Goal: Communication & Community: Answer question/provide support

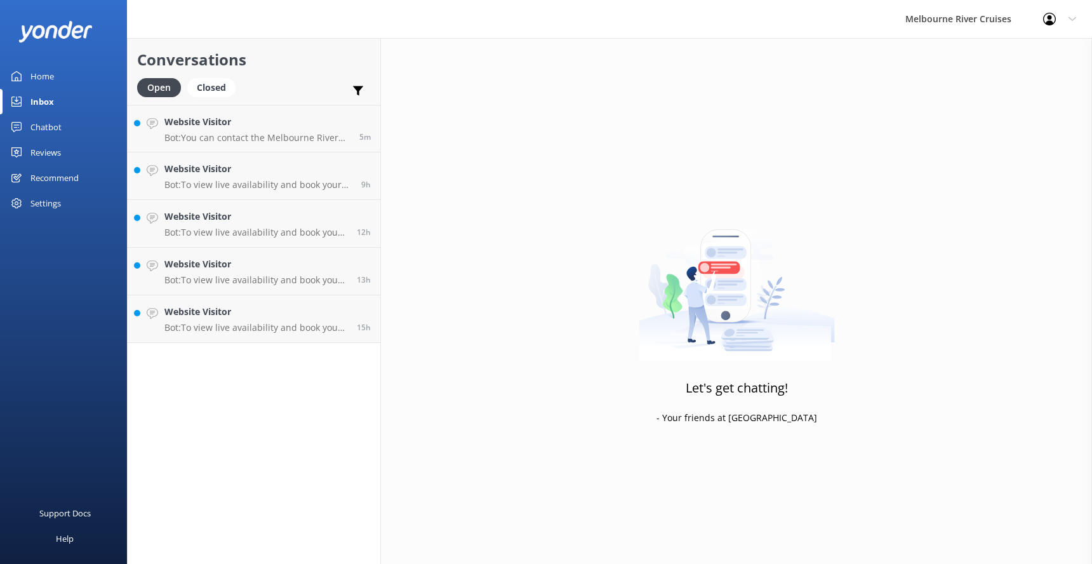
click at [1074, 17] on icon at bounding box center [1073, 19] width 8 height 8
click at [226, 314] on h4 "Website Visitor" at bounding box center [256, 312] width 183 height 14
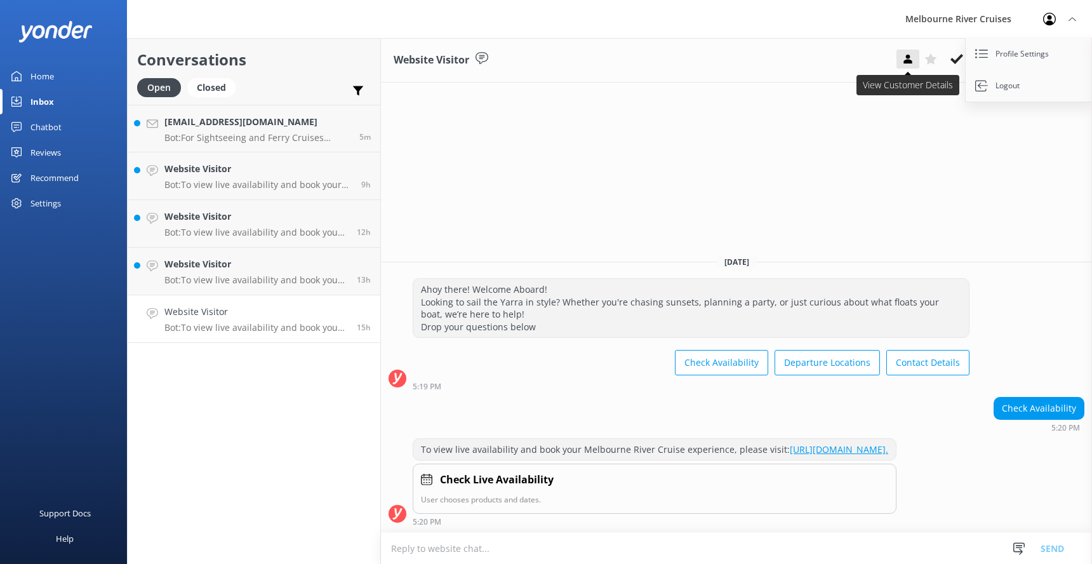
click at [908, 57] on use at bounding box center [908, 59] width 8 height 9
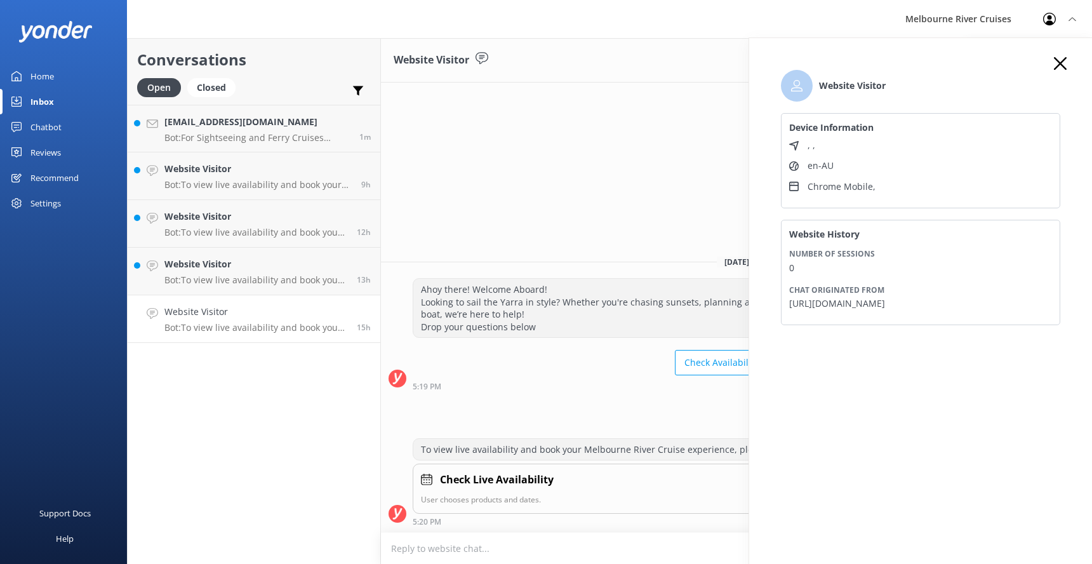
click at [1063, 64] on icon at bounding box center [1060, 63] width 13 height 13
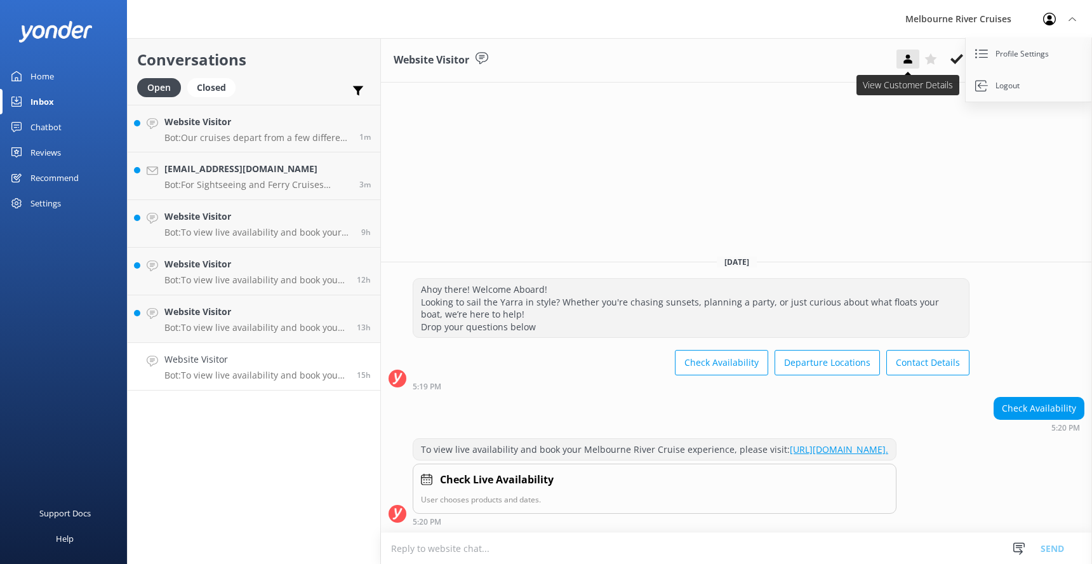
click at [906, 60] on use at bounding box center [908, 59] width 8 height 9
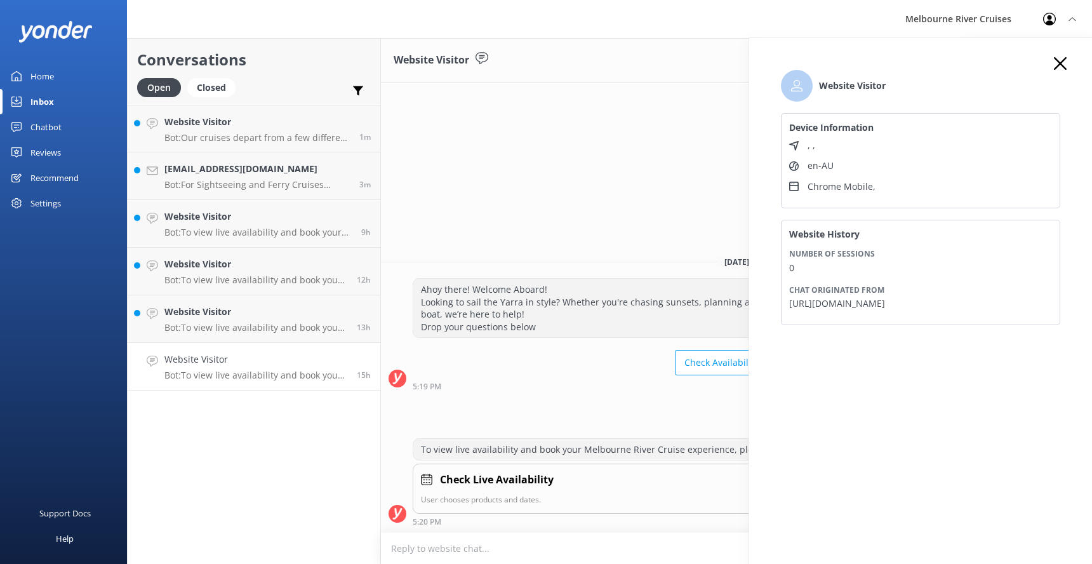
click at [703, 49] on div "Website Visitor Assign user Marketing [PERSON_NAME] [PERSON_NAME] Okmasich [PER…" at bounding box center [736, 60] width 711 height 44
click at [682, 54] on div "Website Visitor Assign user Marketing [PERSON_NAME] [PERSON_NAME] Okmasich [PER…" at bounding box center [736, 60] width 711 height 44
click at [1065, 70] on button at bounding box center [1060, 64] width 13 height 14
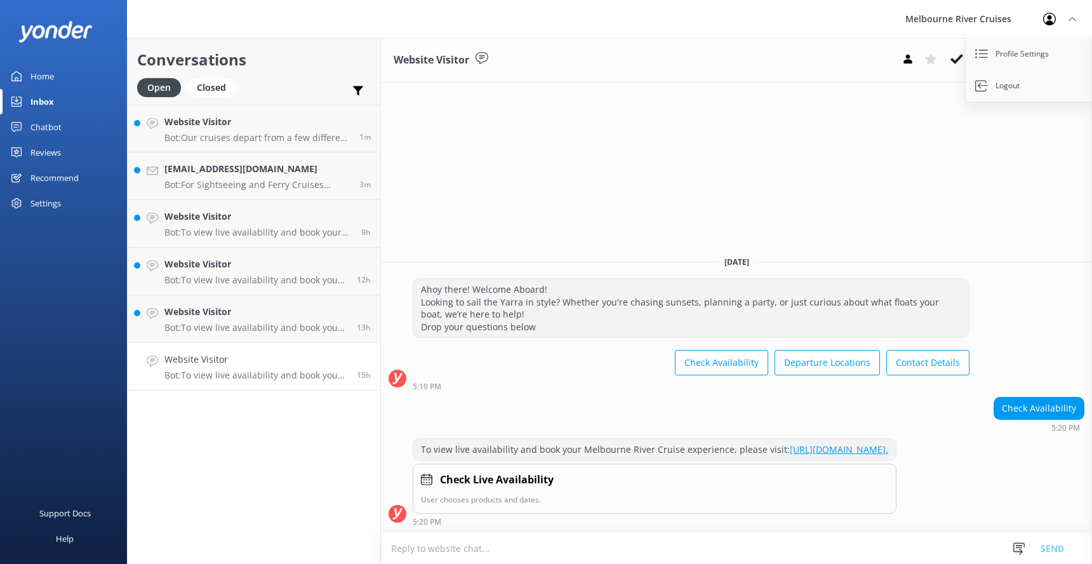
click at [1052, 20] on icon at bounding box center [1050, 19] width 13 height 13
click at [955, 58] on icon at bounding box center [957, 59] width 13 height 13
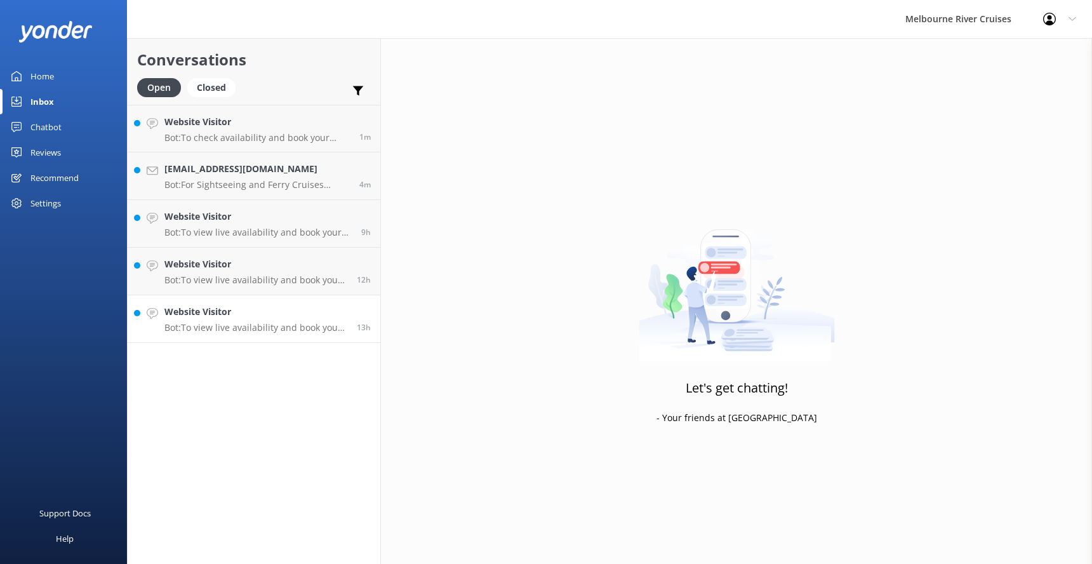
click at [227, 321] on div "Website Visitor Bot: To view live availability and book your Melbourne River Cr…" at bounding box center [256, 319] width 183 height 28
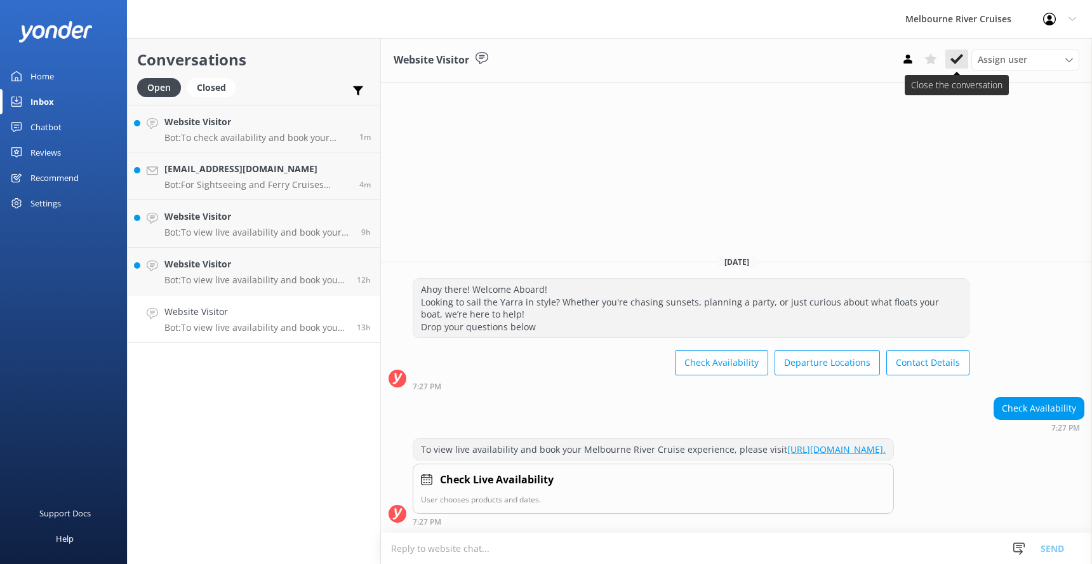
click at [956, 60] on use at bounding box center [957, 59] width 13 height 10
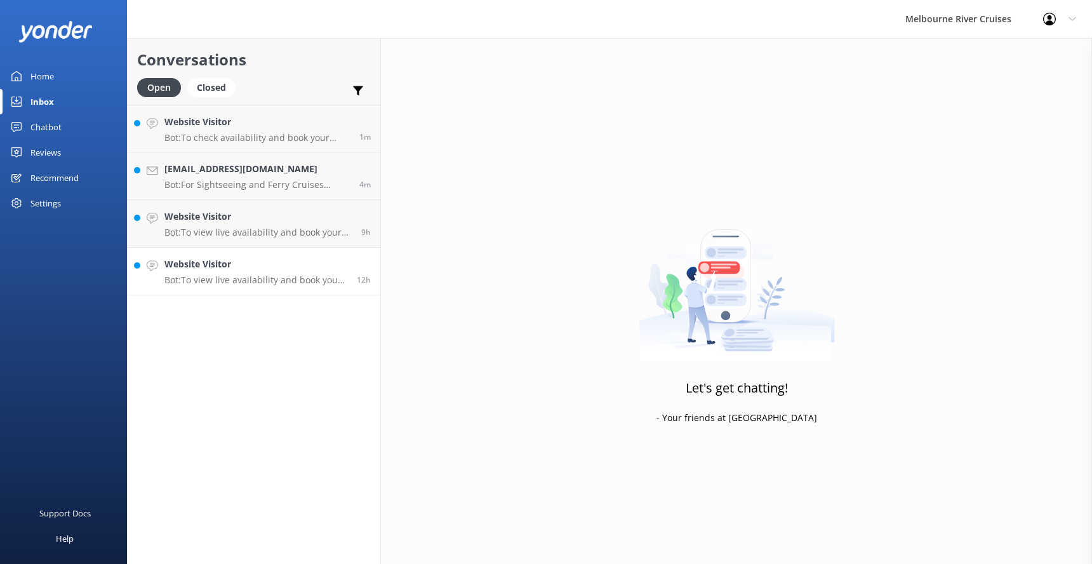
click at [215, 267] on h4 "Website Visitor" at bounding box center [256, 264] width 183 height 14
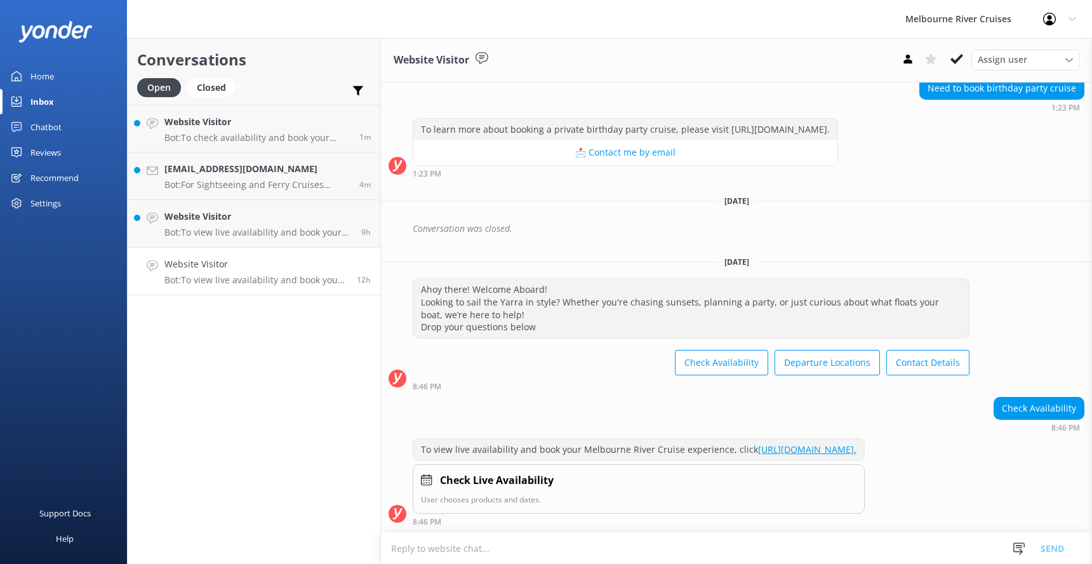
scroll to position [331, 0]
click at [955, 61] on use at bounding box center [957, 59] width 13 height 10
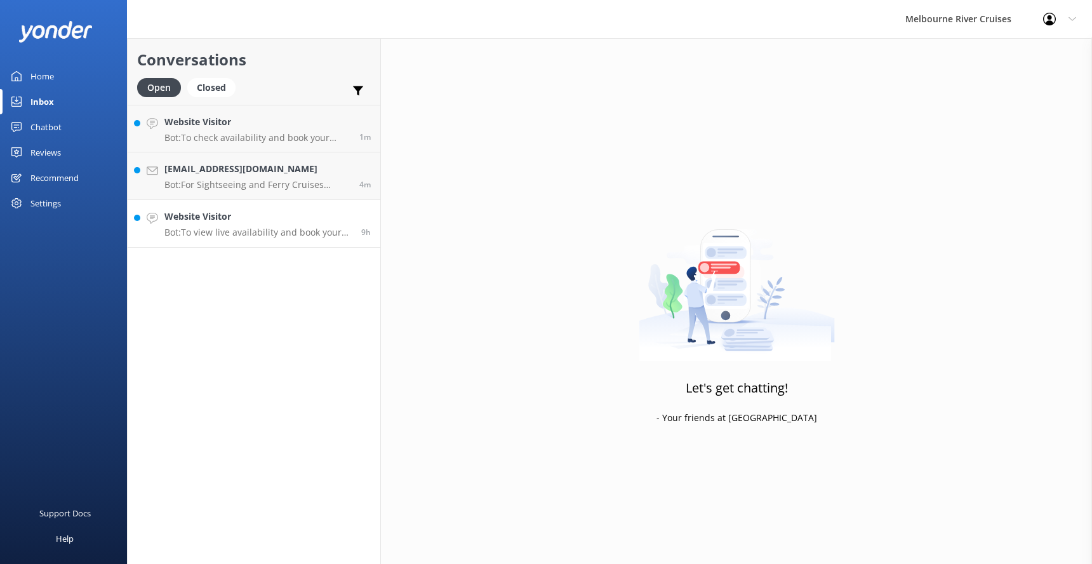
click at [205, 220] on h4 "Website Visitor" at bounding box center [258, 217] width 187 height 14
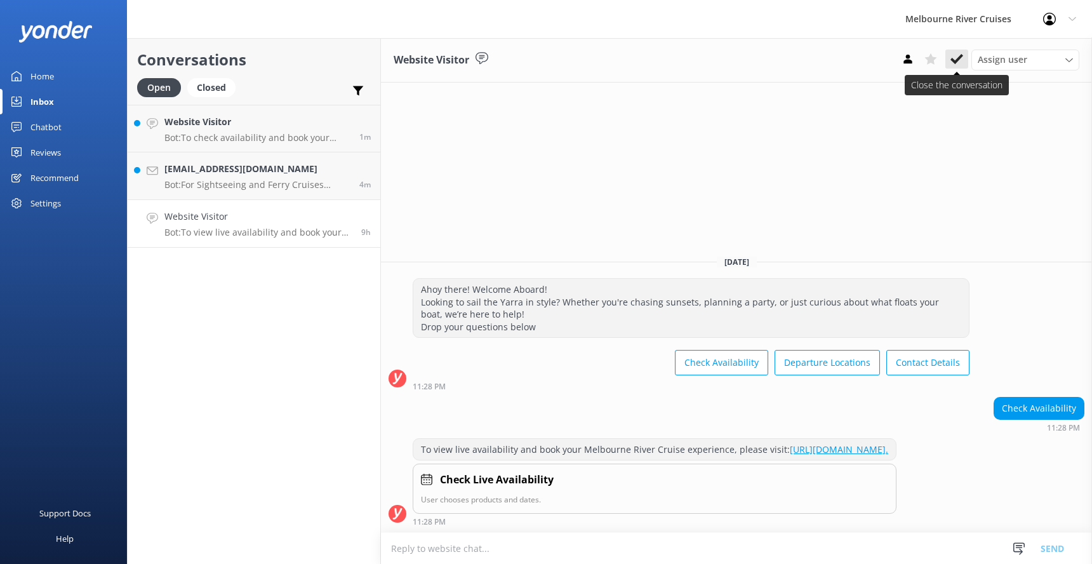
click at [956, 61] on use at bounding box center [957, 59] width 13 height 10
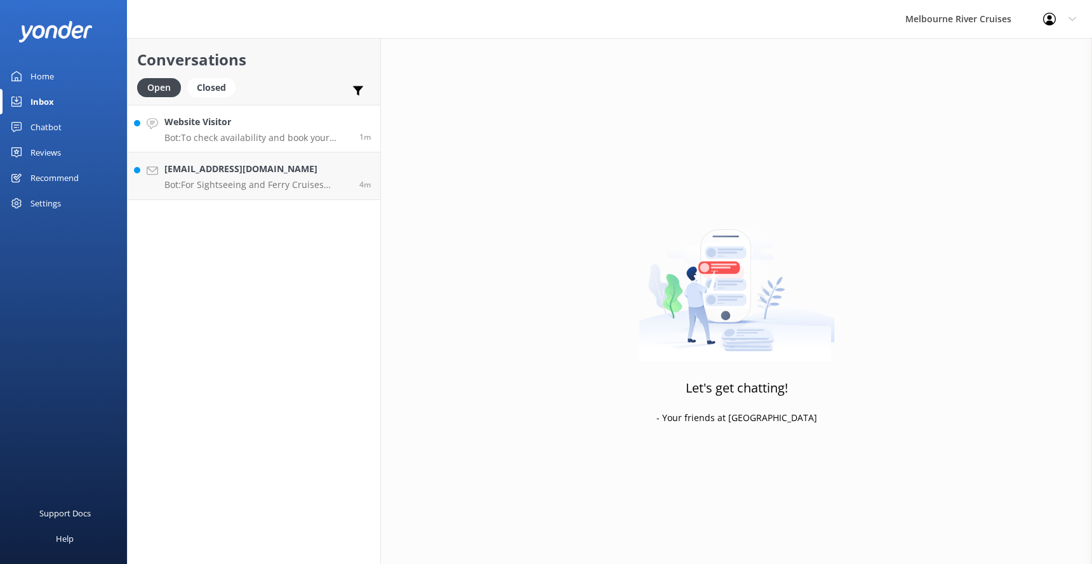
click at [201, 131] on div "Website Visitor Bot: To check availability and book your Melbourne River Cruise…" at bounding box center [257, 128] width 185 height 27
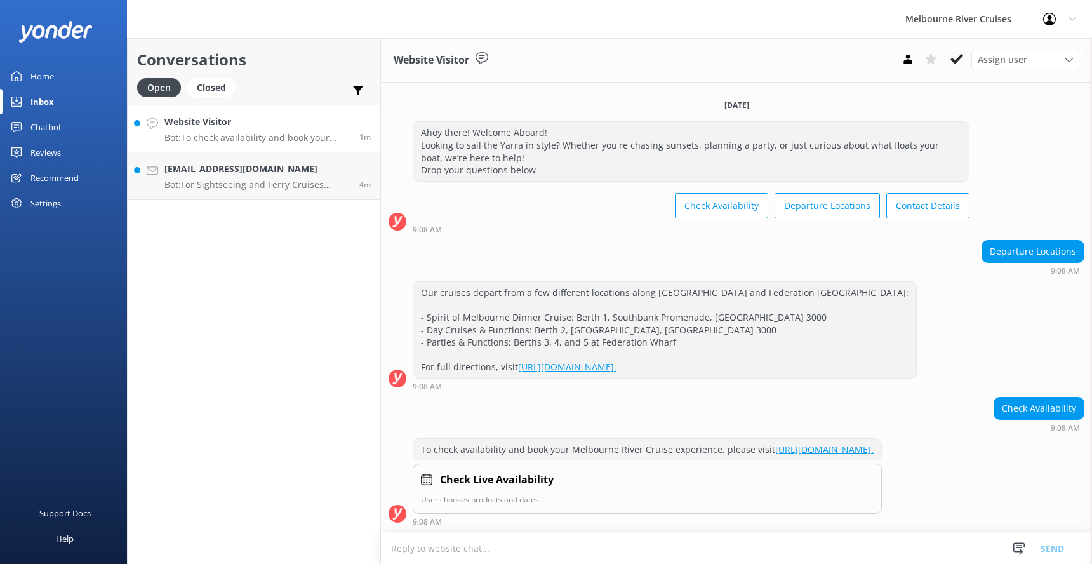
scroll to position [7, 0]
click at [955, 58] on icon at bounding box center [957, 59] width 13 height 13
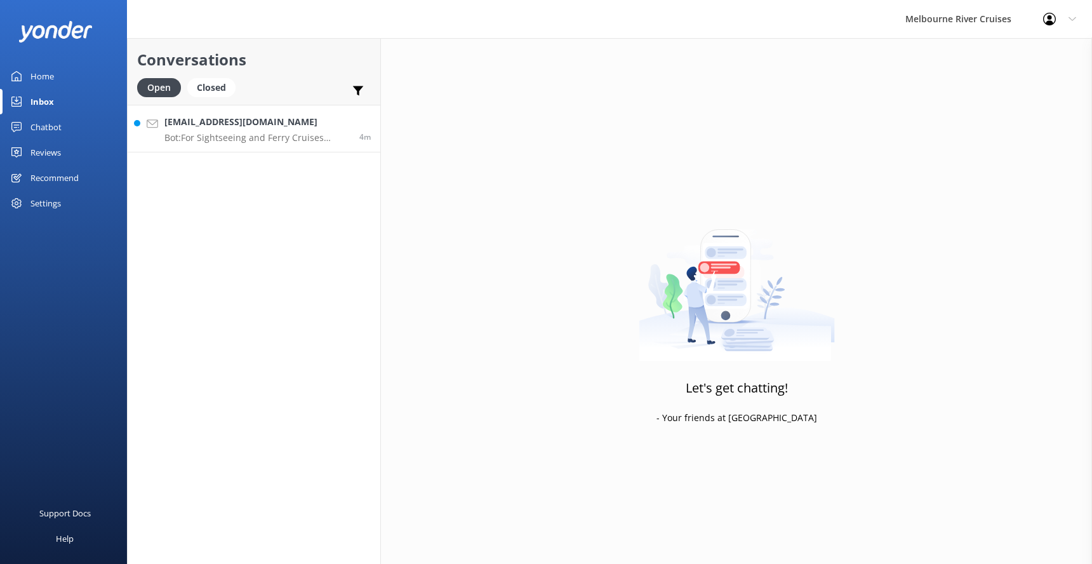
click at [199, 128] on h4 "[EMAIL_ADDRESS][DOMAIN_NAME]" at bounding box center [257, 122] width 185 height 14
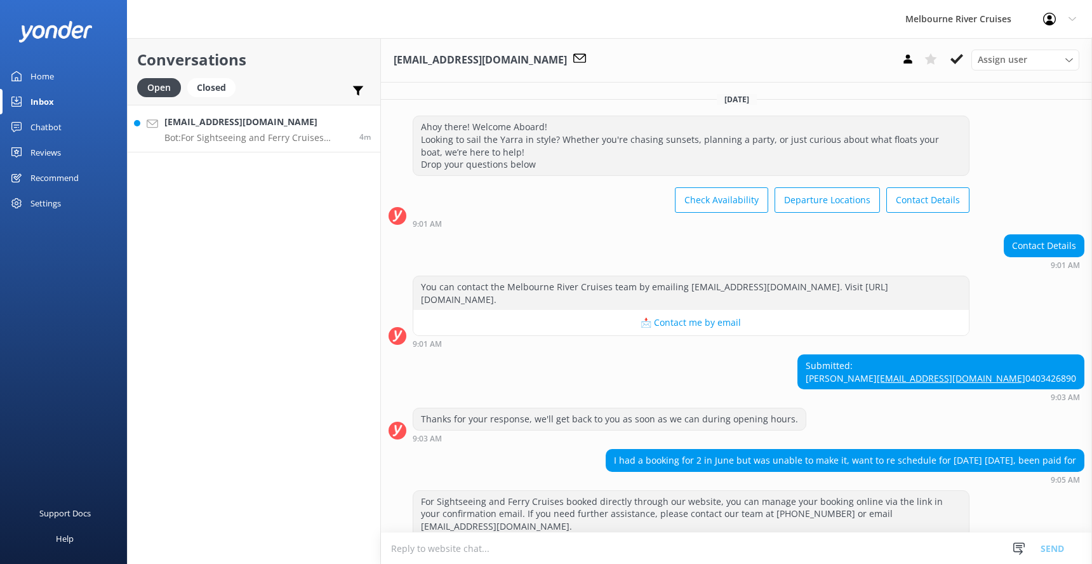
scroll to position [62, 0]
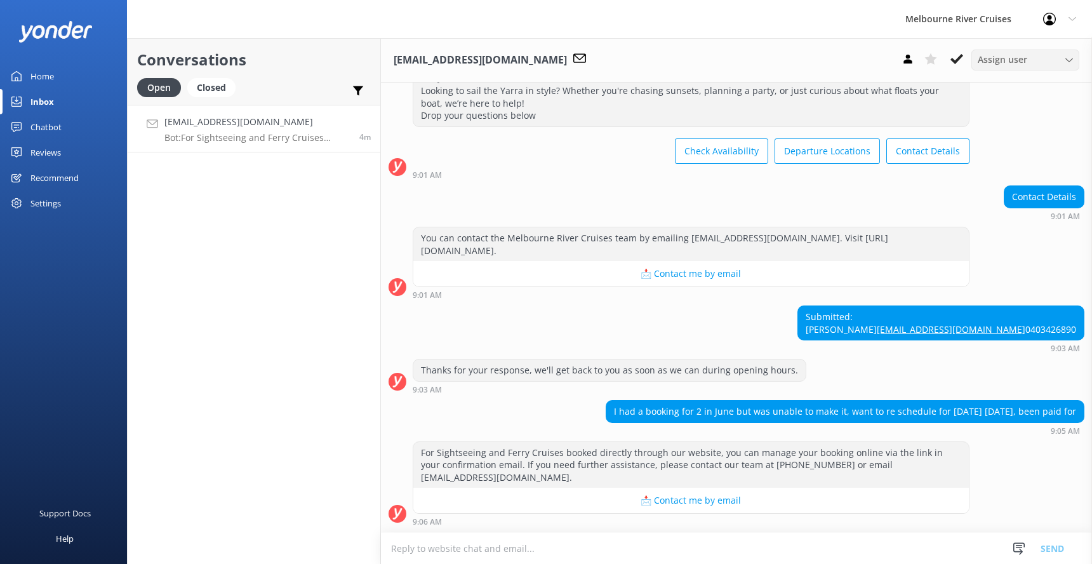
click at [1074, 57] on div "Assign user" at bounding box center [1026, 60] width 102 height 14
click at [998, 251] on link "Inna" at bounding box center [1028, 249] width 113 height 25
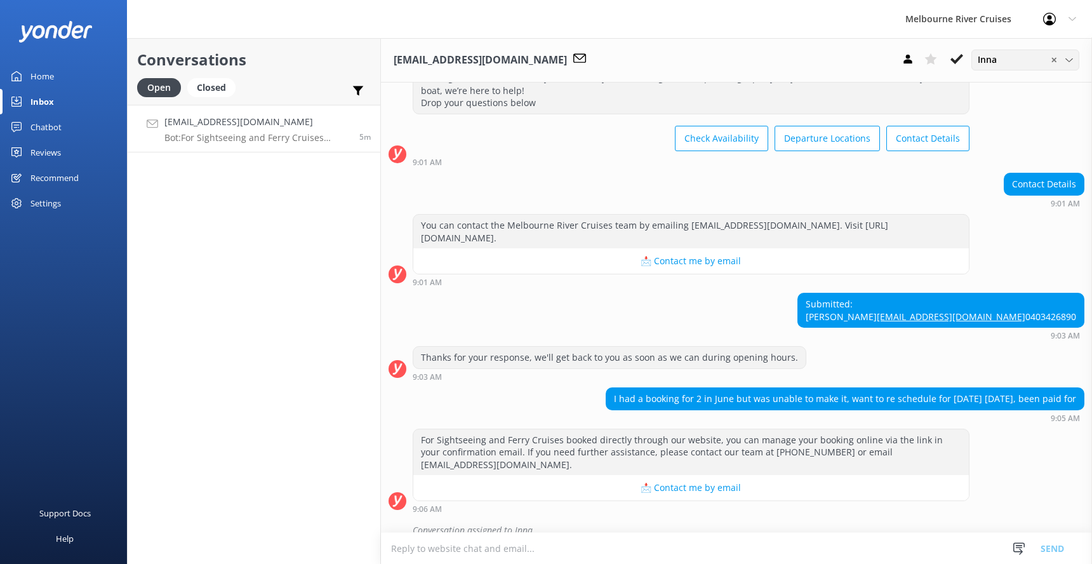
scroll to position [89, 0]
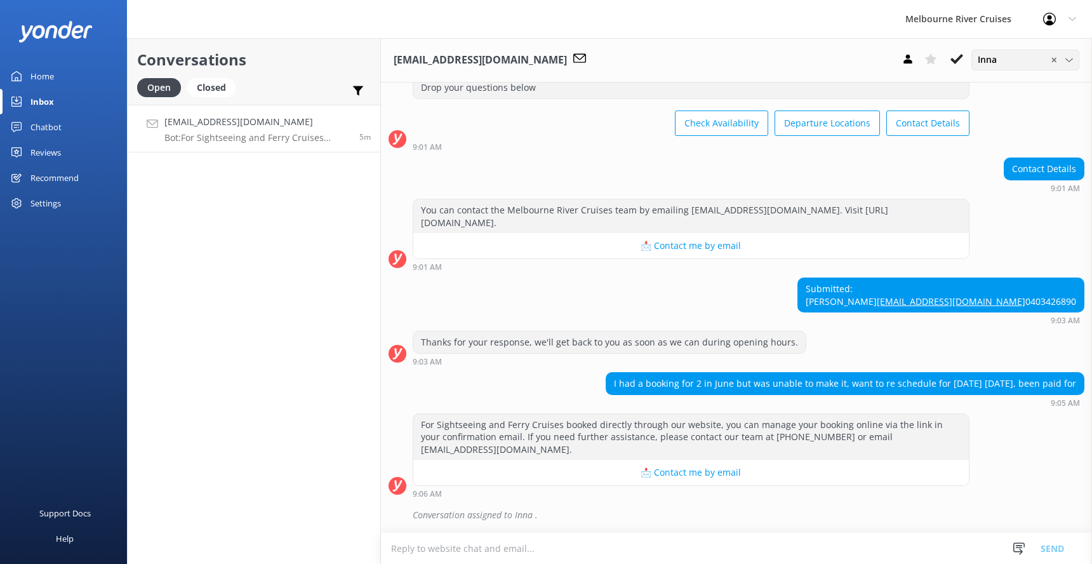
click at [1071, 58] on icon at bounding box center [1070, 61] width 8 height 8
click at [1009, 226] on link "[PERSON_NAME]" at bounding box center [1028, 224] width 113 height 25
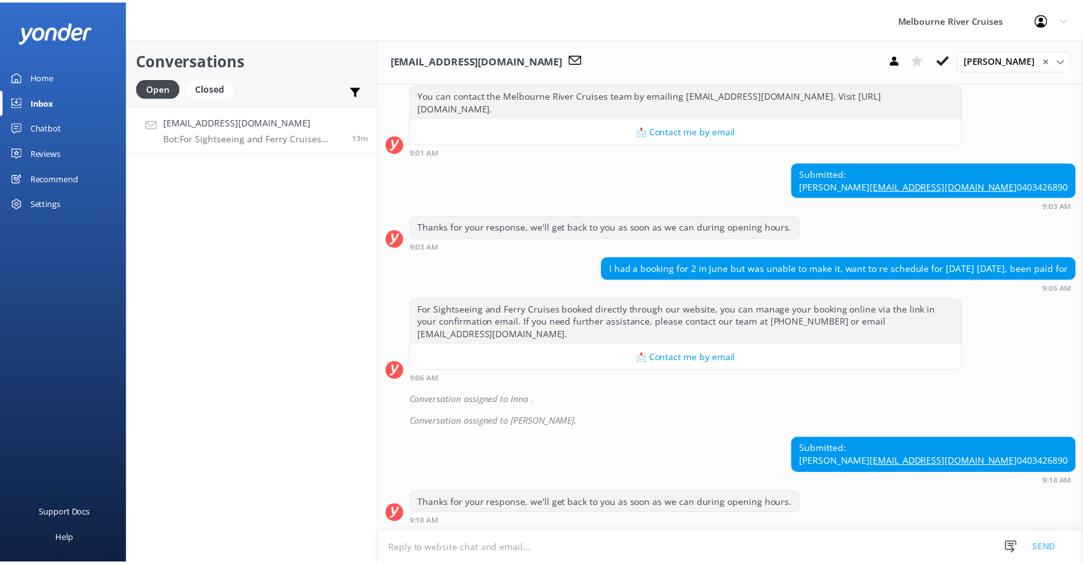
scroll to position [230, 0]
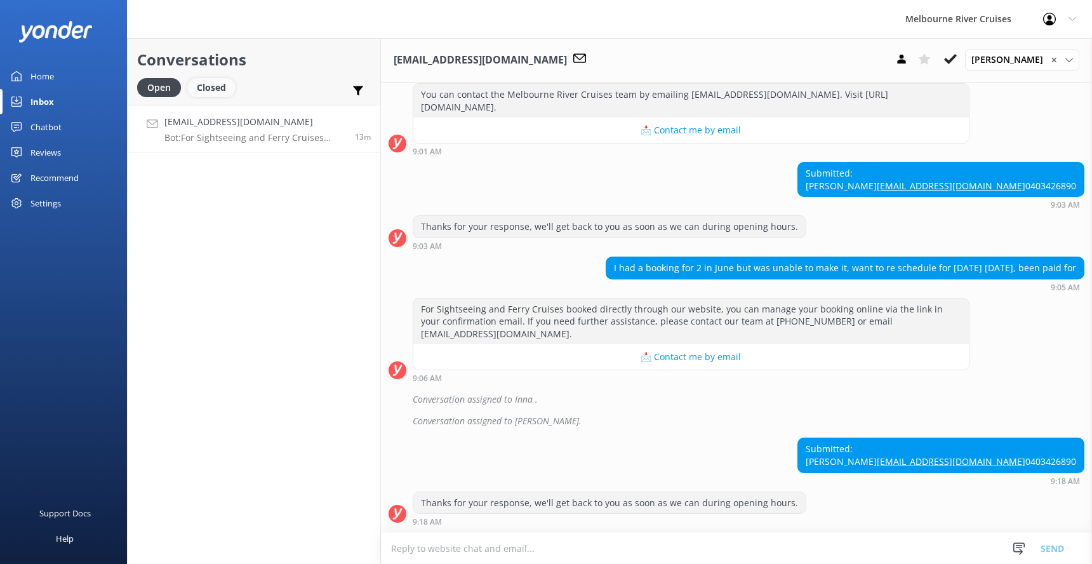
click at [212, 91] on div "Closed" at bounding box center [211, 87] width 48 height 19
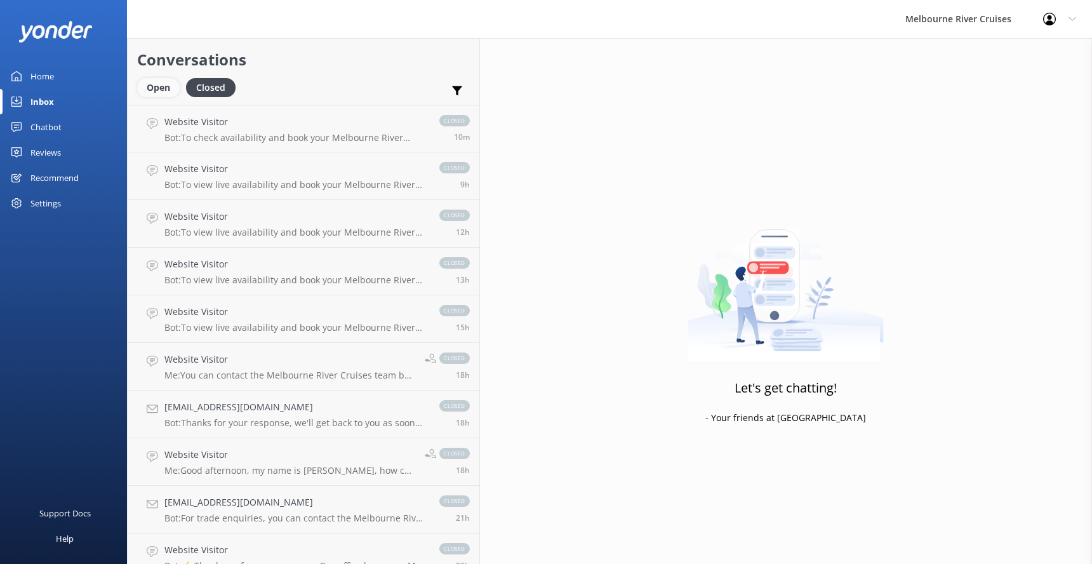
click at [149, 85] on div "Open" at bounding box center [158, 87] width 43 height 19
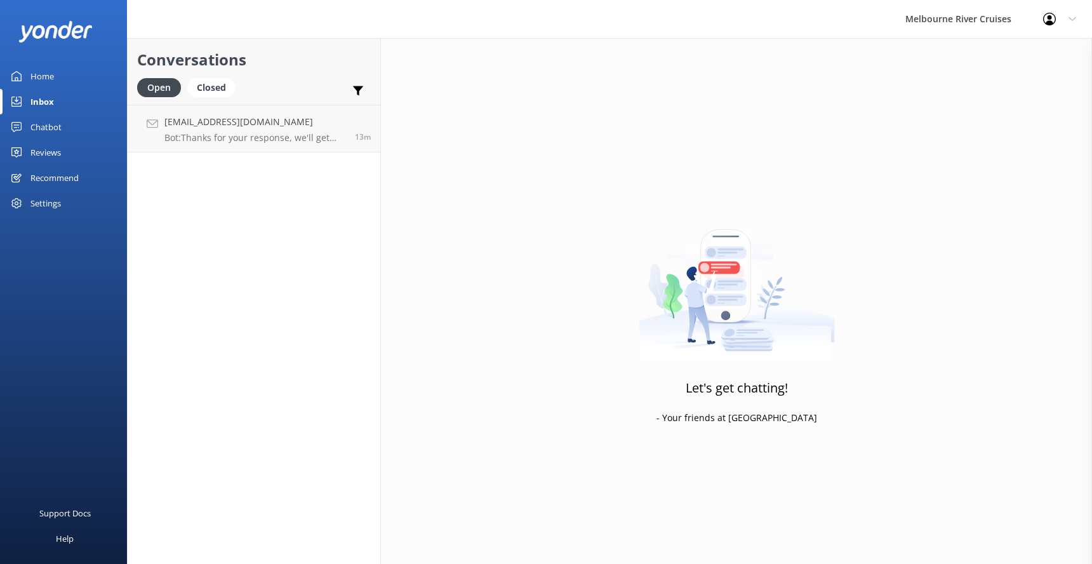
click at [39, 101] on div "Inbox" at bounding box center [42, 101] width 24 height 25
click at [38, 65] on div "Home" at bounding box center [42, 76] width 24 height 25
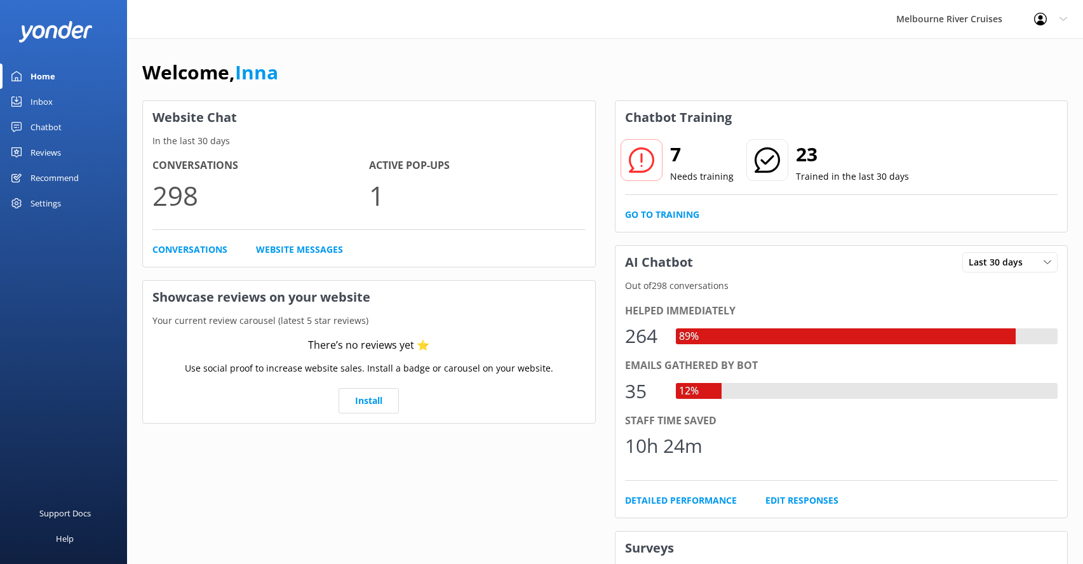
click at [678, 170] on p "Needs training" at bounding box center [702, 177] width 64 height 14
click at [640, 165] on icon at bounding box center [641, 159] width 25 height 25
click at [695, 179] on p "Needs training" at bounding box center [702, 177] width 64 height 14
click at [668, 218] on link "Go to Training" at bounding box center [662, 215] width 74 height 14
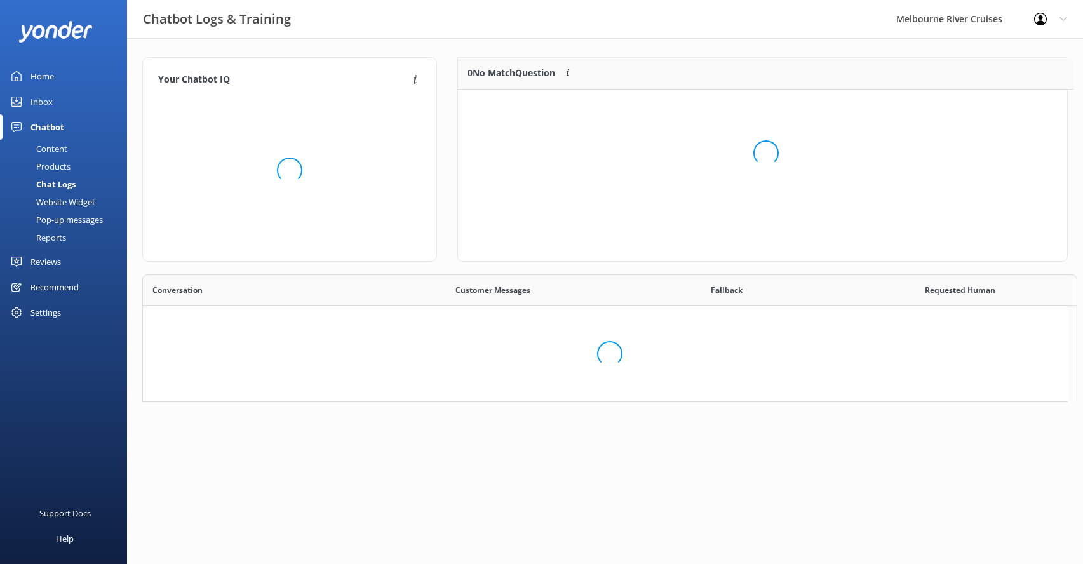
scroll to position [10, 10]
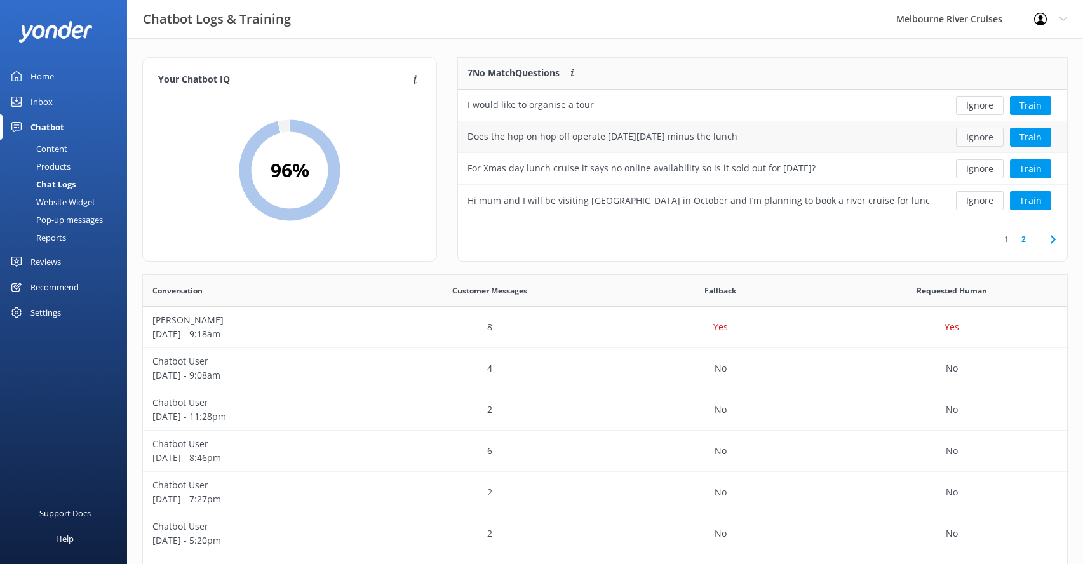
click at [976, 135] on button "Ignore" at bounding box center [980, 137] width 48 height 19
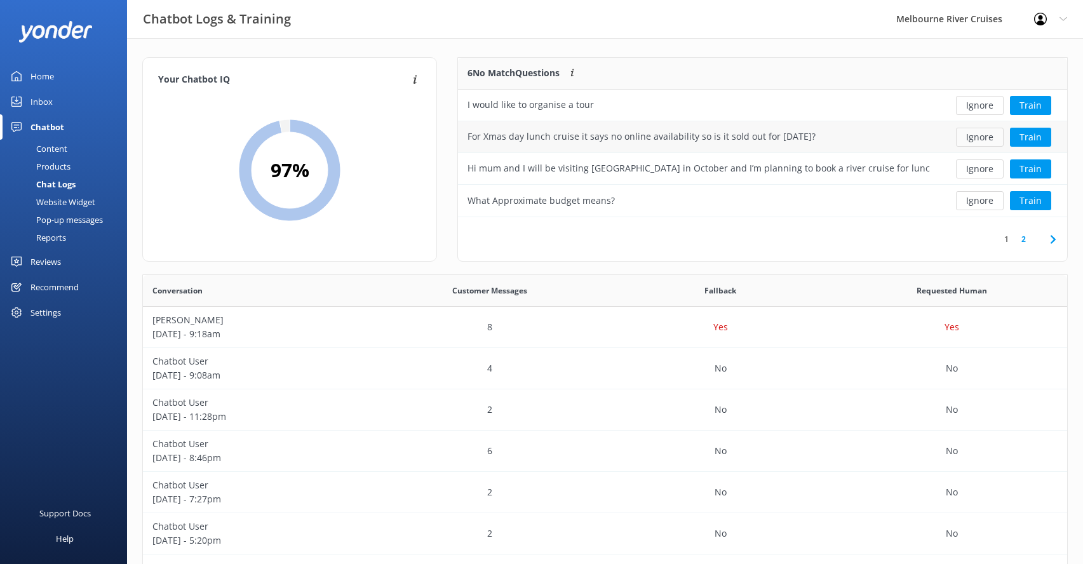
click at [978, 137] on button "Ignore" at bounding box center [980, 137] width 48 height 19
click at [1023, 239] on link "2" at bounding box center [1023, 239] width 17 height 12
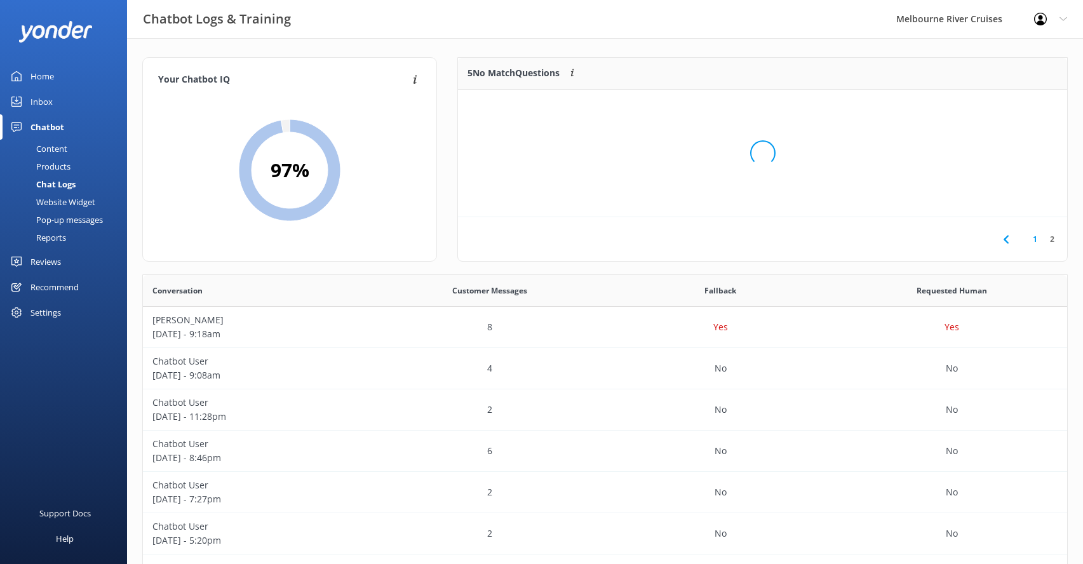
scroll to position [55, 599]
click at [1033, 243] on link "1" at bounding box center [1034, 239] width 17 height 12
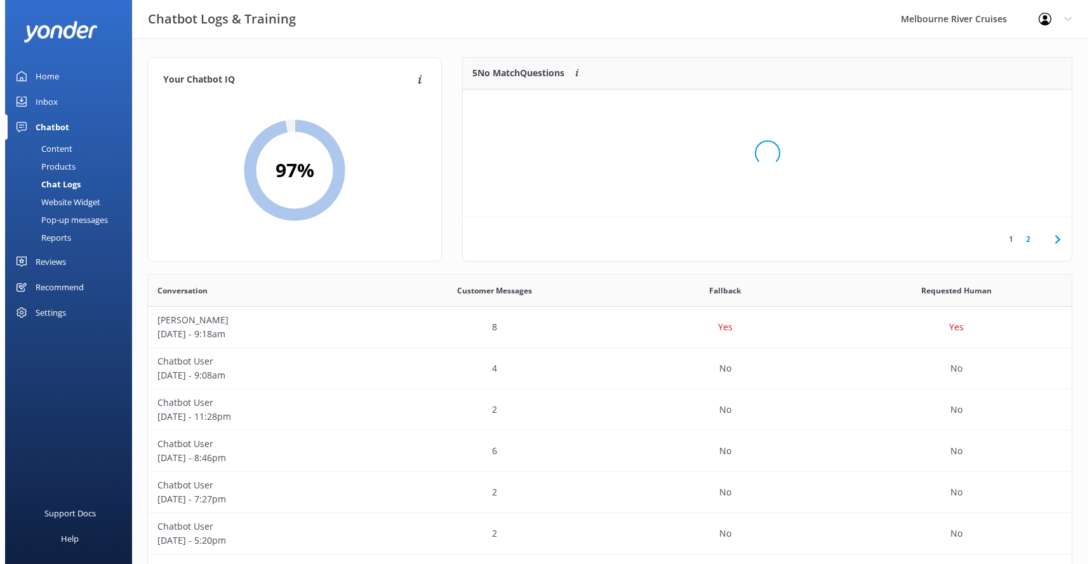
scroll to position [150, 599]
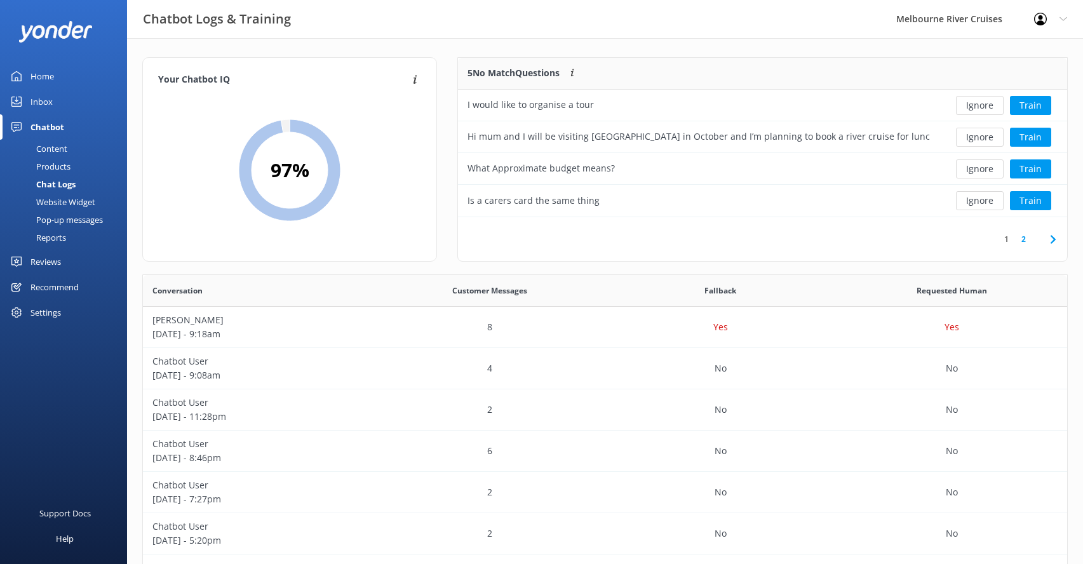
click at [38, 100] on div "Inbox" at bounding box center [41, 101] width 22 height 25
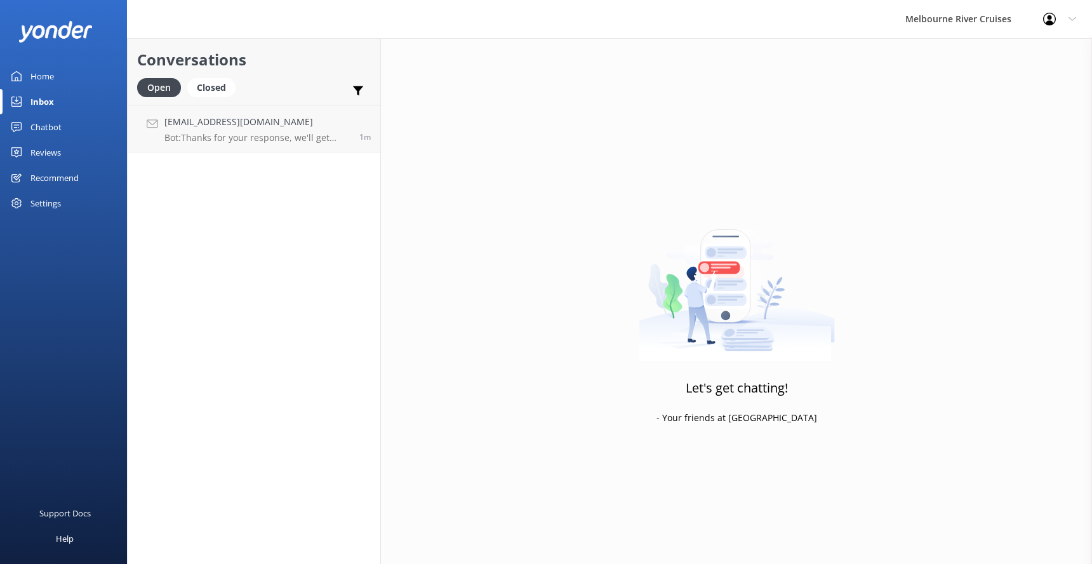
click at [33, 74] on div "Home" at bounding box center [42, 76] width 24 height 25
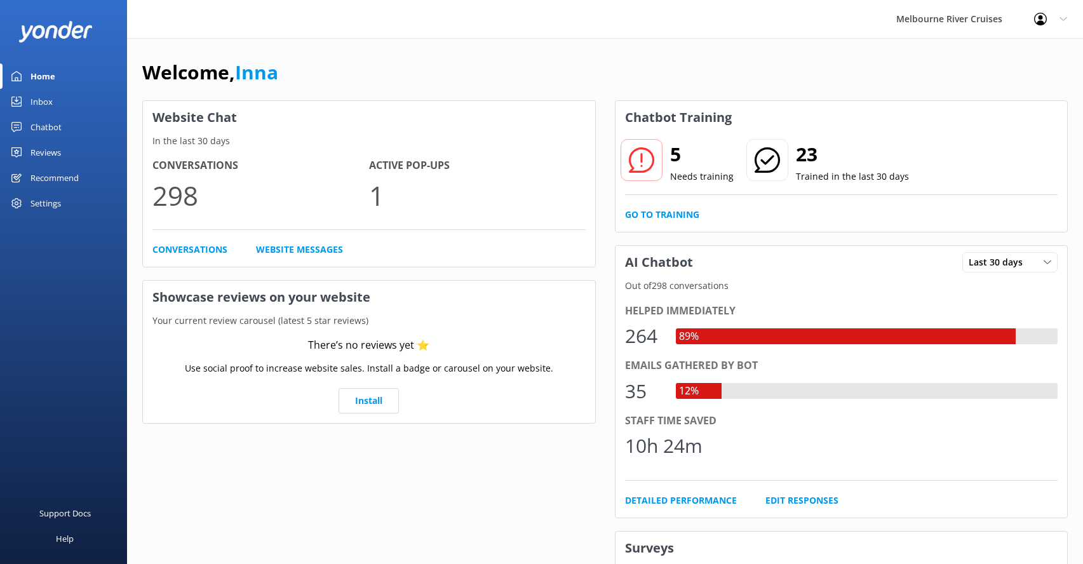
click at [43, 98] on div "Inbox" at bounding box center [41, 101] width 22 height 25
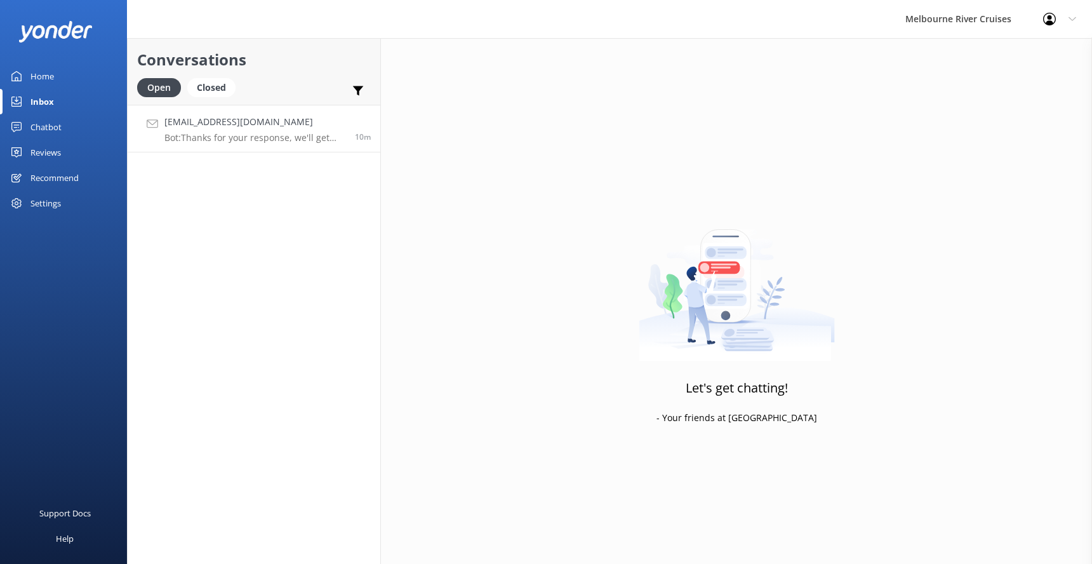
click at [209, 126] on h4 "[EMAIL_ADDRESS][DOMAIN_NAME]" at bounding box center [255, 122] width 181 height 14
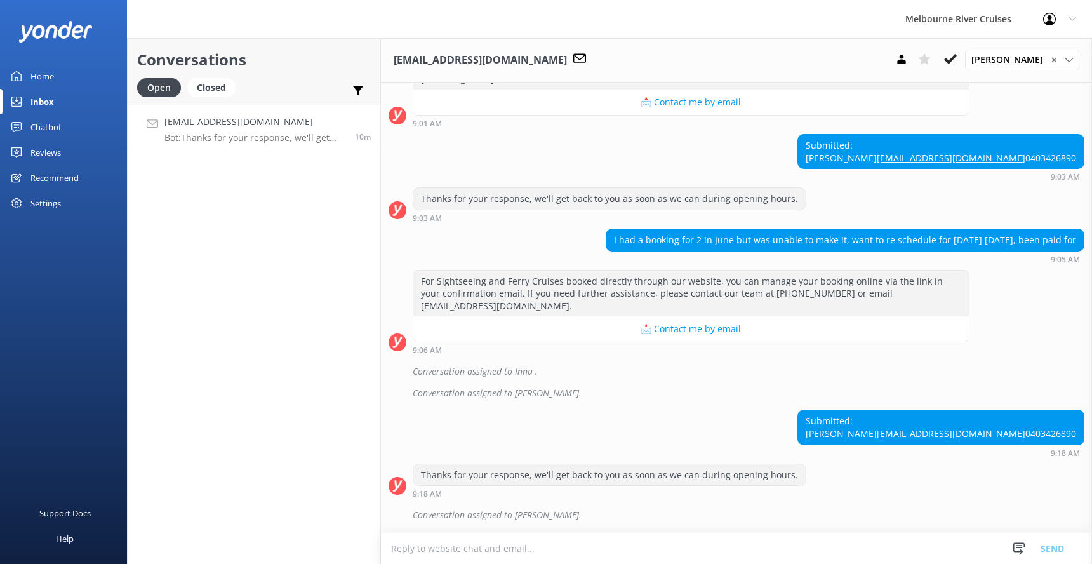
scroll to position [258, 0]
